Goal: Check status: Check status

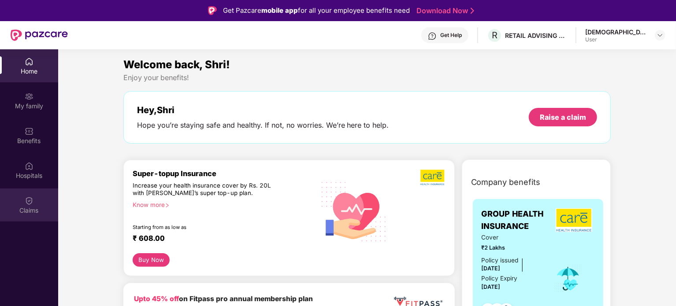
click at [25, 209] on div "Claims" at bounding box center [29, 210] width 58 height 9
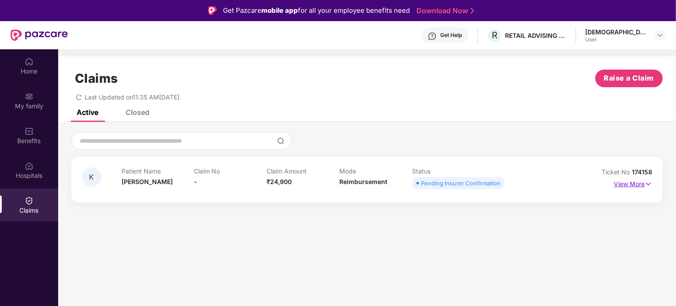
click at [638, 179] on p "View More" at bounding box center [633, 183] width 38 height 12
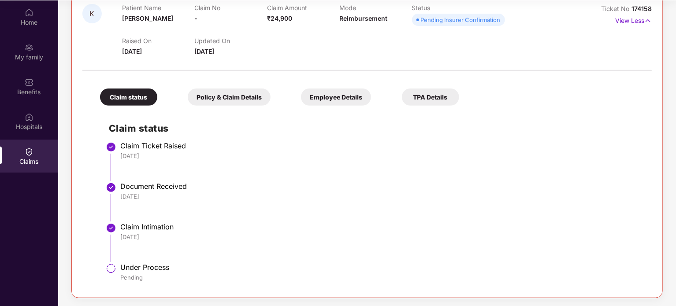
scroll to position [49, 0]
click at [144, 228] on div "Claim Intimation" at bounding box center [381, 226] width 523 height 9
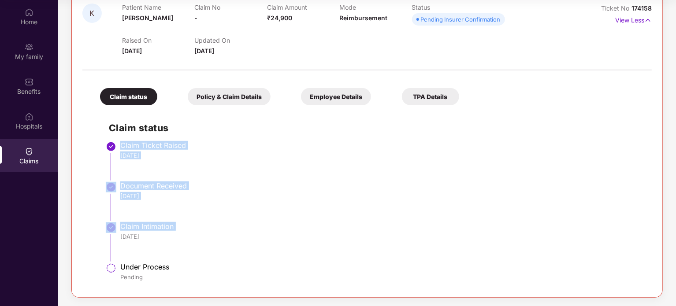
drag, startPoint x: 144, startPoint y: 228, endPoint x: 132, endPoint y: 146, distance: 82.9
click at [132, 146] on ul "Claim Ticket Raised [DATE] Document Received [DATE] Claim Intimation [DATE] Und…" at bounding box center [376, 215] width 534 height 143
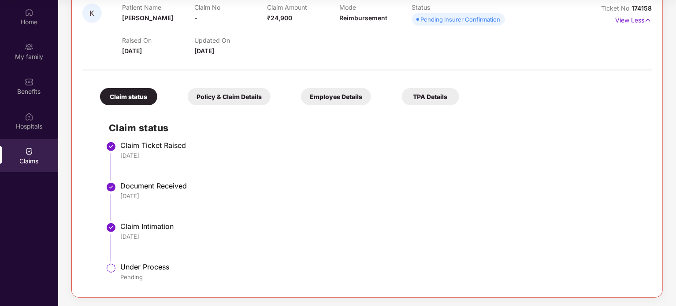
click at [150, 131] on h2 "Claim status" at bounding box center [376, 128] width 534 height 15
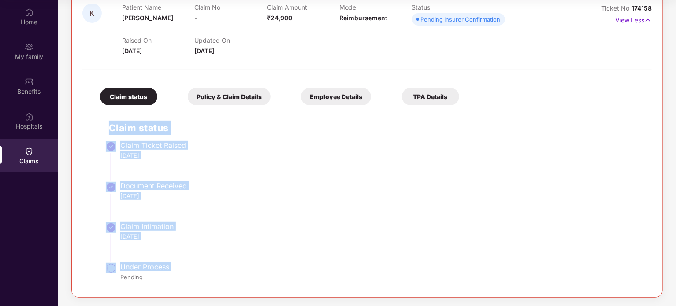
drag, startPoint x: 150, startPoint y: 131, endPoint x: 164, endPoint y: 271, distance: 140.8
click at [164, 271] on div "Claim status Claim Ticket Raised [DATE] Document Received [DATE] Claim Intimati…" at bounding box center [367, 198] width 552 height 177
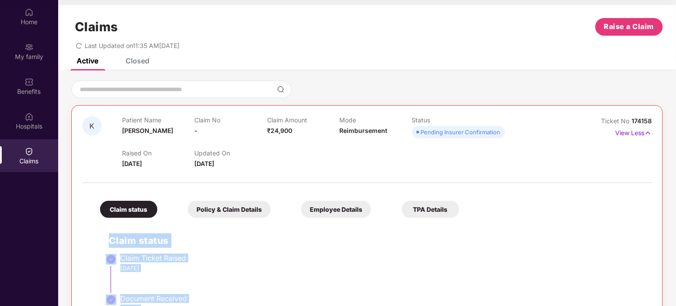
scroll to position [0, 0]
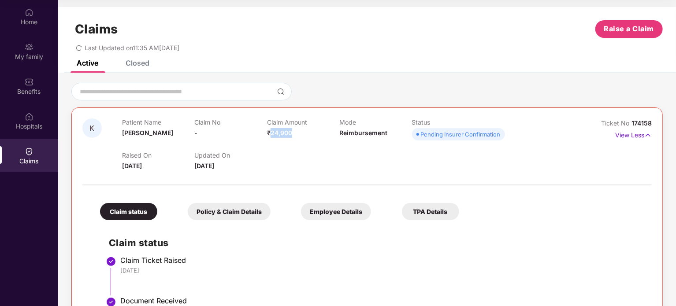
drag, startPoint x: 298, startPoint y: 129, endPoint x: 271, endPoint y: 136, distance: 27.4
click at [271, 136] on div "Claim Amount ₹24,900" at bounding box center [303, 131] width 72 height 24
click at [272, 136] on span "₹24,900" at bounding box center [279, 132] width 25 height 7
drag, startPoint x: 272, startPoint y: 136, endPoint x: 518, endPoint y: 134, distance: 246.9
click at [518, 134] on div "Patient Name [PERSON_NAME] No - Claim Amount ₹24,900 Mode Reimbursement Status …" at bounding box center [339, 131] width 435 height 24
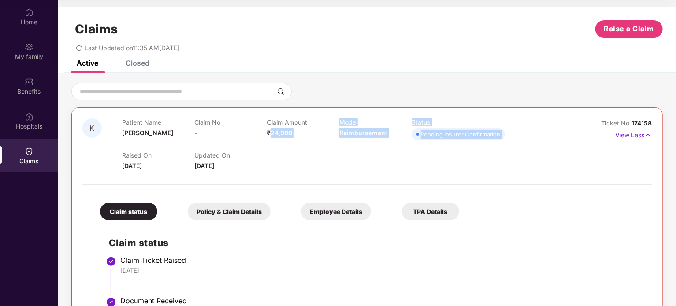
click at [516, 135] on div "Patient Name [PERSON_NAME] No - Claim Amount ₹24,900 Mode Reimbursement Status …" at bounding box center [339, 131] width 435 height 24
drag, startPoint x: 516, startPoint y: 135, endPoint x: 127, endPoint y: 118, distance: 389.6
click at [127, 119] on div "Patient Name [PERSON_NAME] No - Claim Amount ₹24,900 Mode Reimbursement Status …" at bounding box center [339, 131] width 435 height 24
click at [127, 119] on p "Patient Name" at bounding box center [158, 122] width 72 height 7
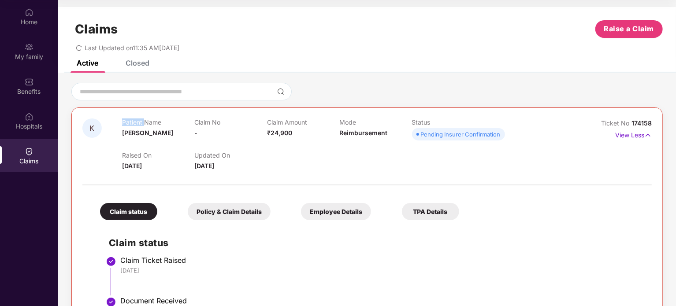
click at [127, 119] on p "Patient Name" at bounding box center [158, 122] width 72 height 7
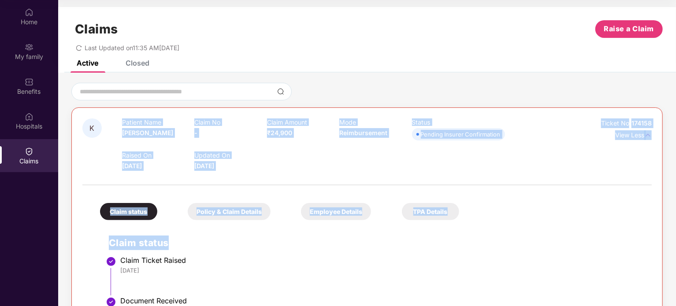
drag, startPoint x: 127, startPoint y: 118, endPoint x: 453, endPoint y: 229, distance: 344.5
click at [453, 229] on div "K Patient Name [PERSON_NAME] No - Claim Amount ₹24,900 Mode Reimbursement Statu…" at bounding box center [367, 260] width 570 height 283
click at [464, 213] on div "Claim status Policy & Claim Details Employee Details TPA Details Claim status C…" at bounding box center [367, 296] width 570 height 212
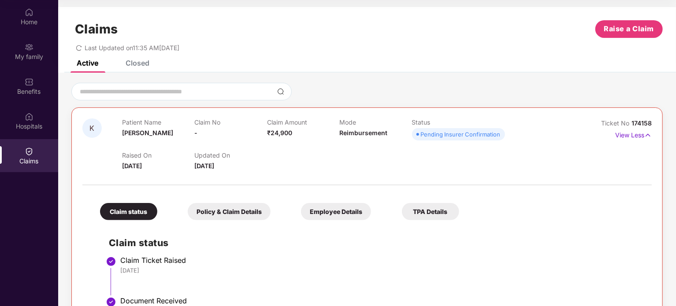
click at [464, 213] on div "Claim status Policy & Claim Details Employee Details TPA Details Claim status C…" at bounding box center [367, 296] width 570 height 212
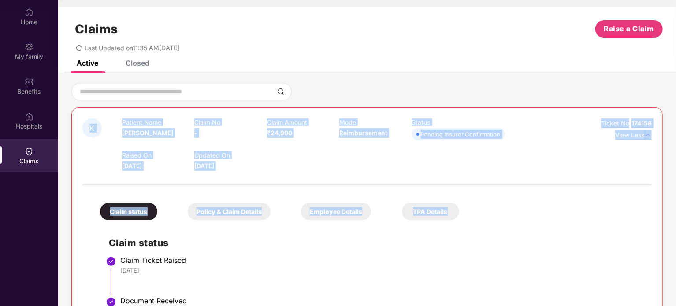
drag, startPoint x: 464, startPoint y: 213, endPoint x: 110, endPoint y: 134, distance: 362.4
click at [110, 134] on div "K Patient Name [PERSON_NAME] No - Claim Amount ₹24,900 Mode Reimbursement Statu…" at bounding box center [367, 260] width 570 height 283
click at [110, 134] on div "K" at bounding box center [102, 145] width 40 height 52
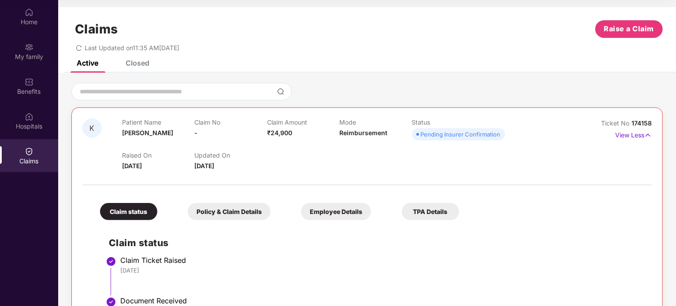
click at [110, 134] on div "K" at bounding box center [102, 145] width 40 height 52
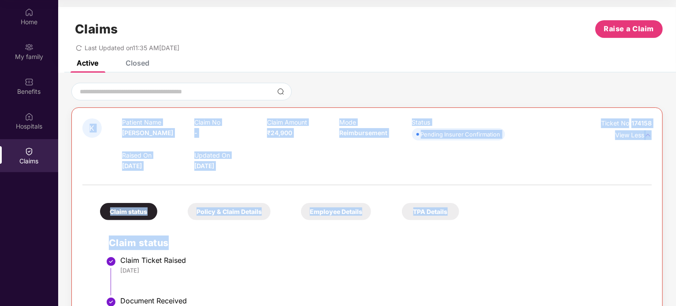
drag, startPoint x: 110, startPoint y: 134, endPoint x: 476, endPoint y: 217, distance: 375.4
click at [476, 217] on div "K Patient Name [PERSON_NAME] No - Claim Amount ₹24,900 Mode Reimbursement Statu…" at bounding box center [367, 260] width 570 height 283
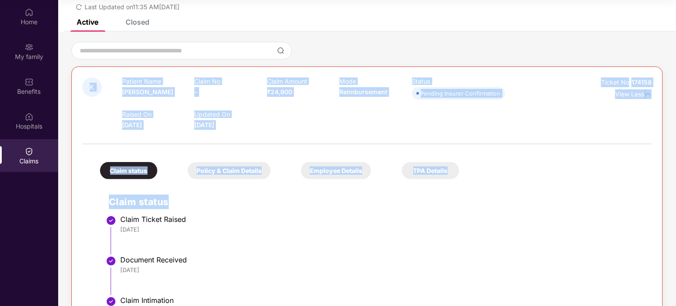
scroll to position [115, 0]
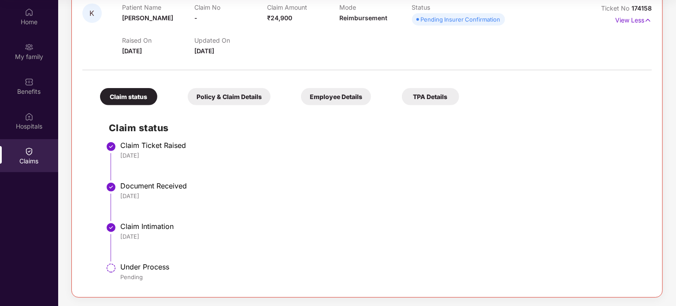
click at [136, 227] on div "Claim Intimation" at bounding box center [381, 226] width 523 height 9
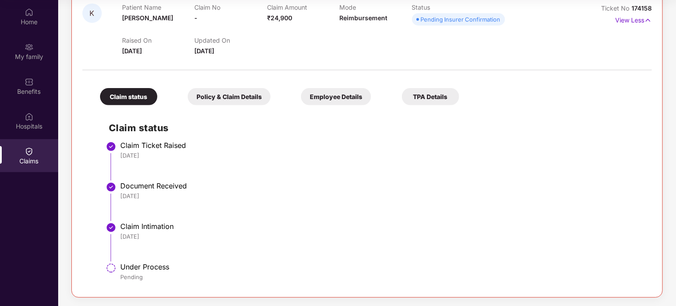
click at [140, 269] on div "Under Process" at bounding box center [381, 267] width 523 height 9
click at [141, 269] on div "Under Process" at bounding box center [381, 267] width 523 height 9
click at [136, 223] on div "Claim Intimation" at bounding box center [381, 226] width 523 height 9
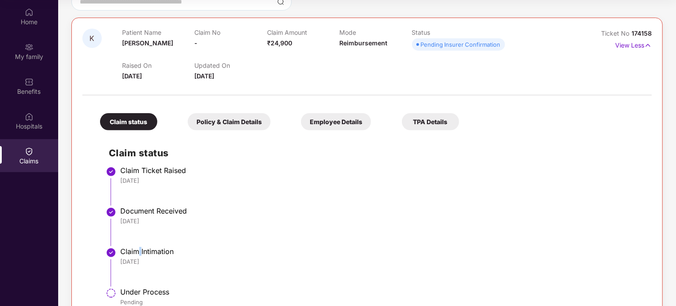
scroll to position [0, 0]
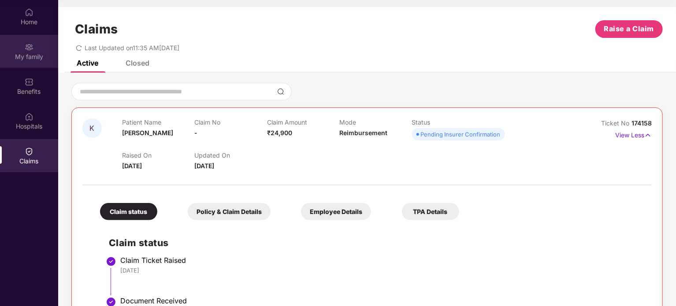
click at [33, 49] on img at bounding box center [29, 47] width 9 height 9
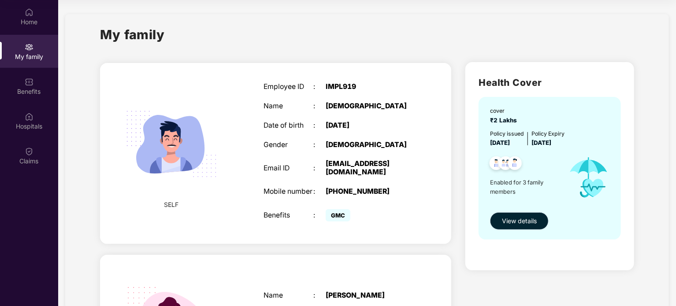
click at [507, 223] on span "View details" at bounding box center [519, 221] width 35 height 10
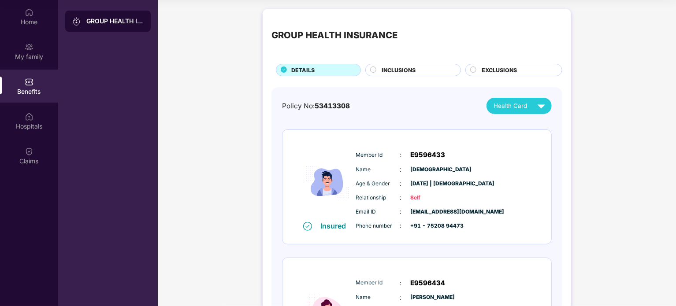
click at [517, 114] on div "Policy No: 53413308 Health Card Insured Member Id : E9596433 Name : [PERSON_NAM…" at bounding box center [417, 306] width 270 height 416
click at [518, 111] on div "Health Card" at bounding box center [522, 105] width 56 height 15
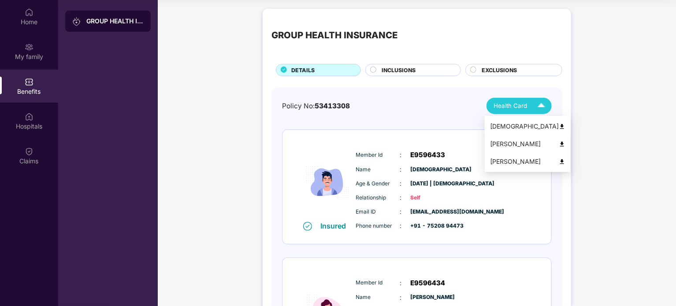
click at [510, 124] on div "[DEMOGRAPHIC_DATA]" at bounding box center [527, 127] width 75 height 10
